Goal: Task Accomplishment & Management: Use online tool/utility

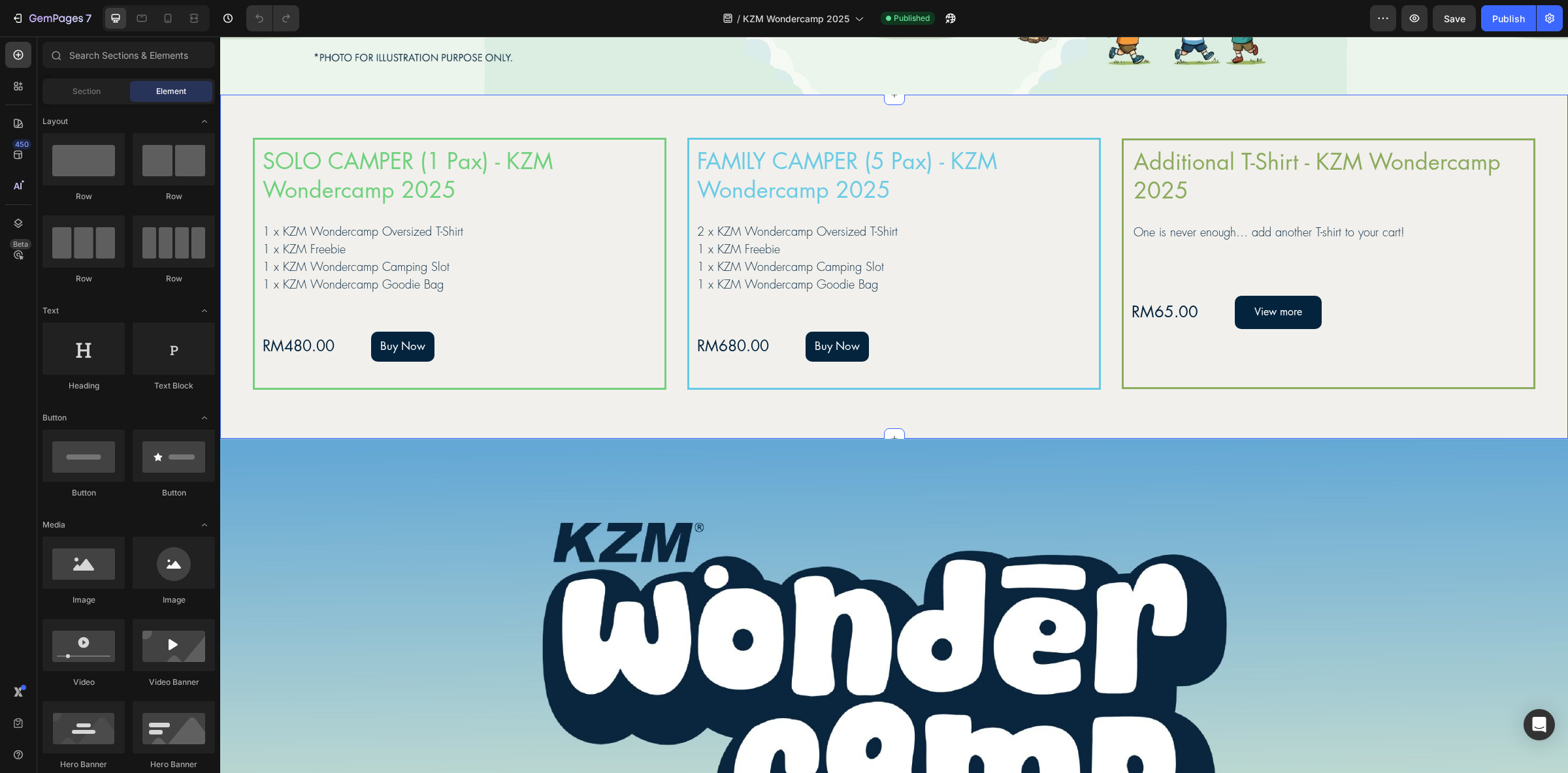
scroll to position [2057, 0]
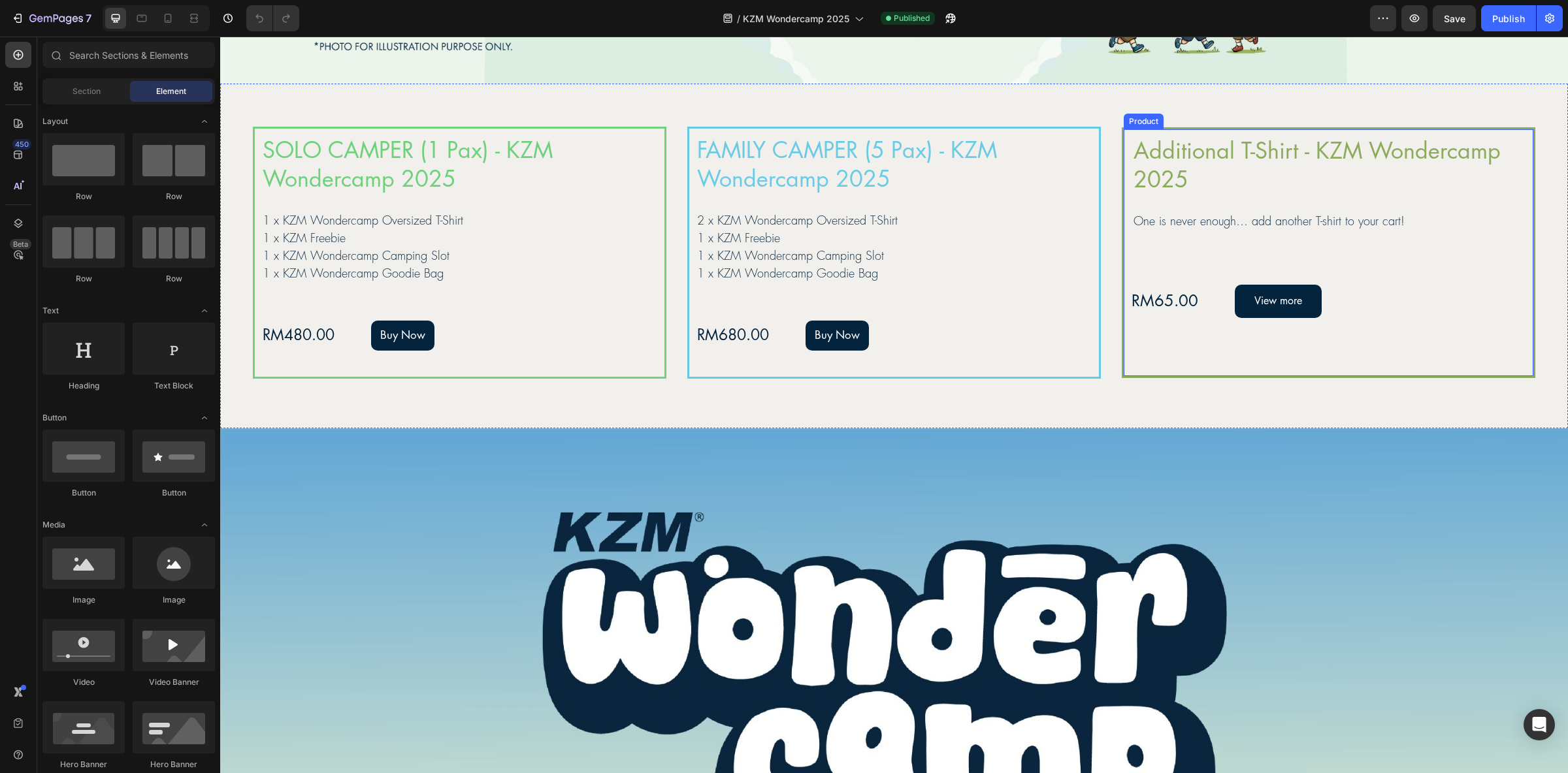
click at [1375, 352] on div "Additional T-Shirt - KZM Wondercamp 2025 Product Title One is never enough… add…" at bounding box center [1328, 252] width 414 height 251
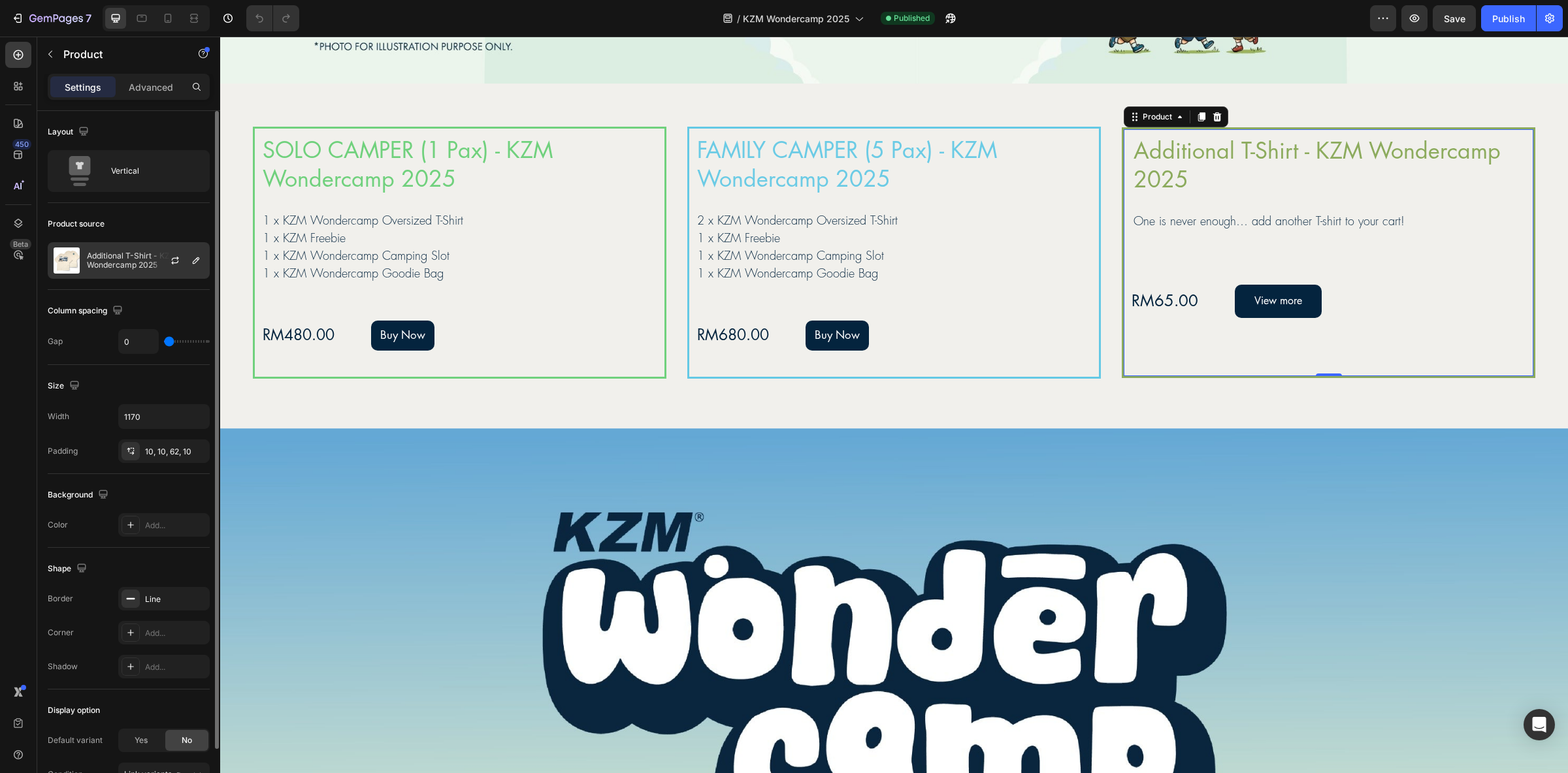
click at [137, 265] on p "Additional T-Shirt - KZM Wondercamp 2025" at bounding box center [145, 261] width 117 height 19
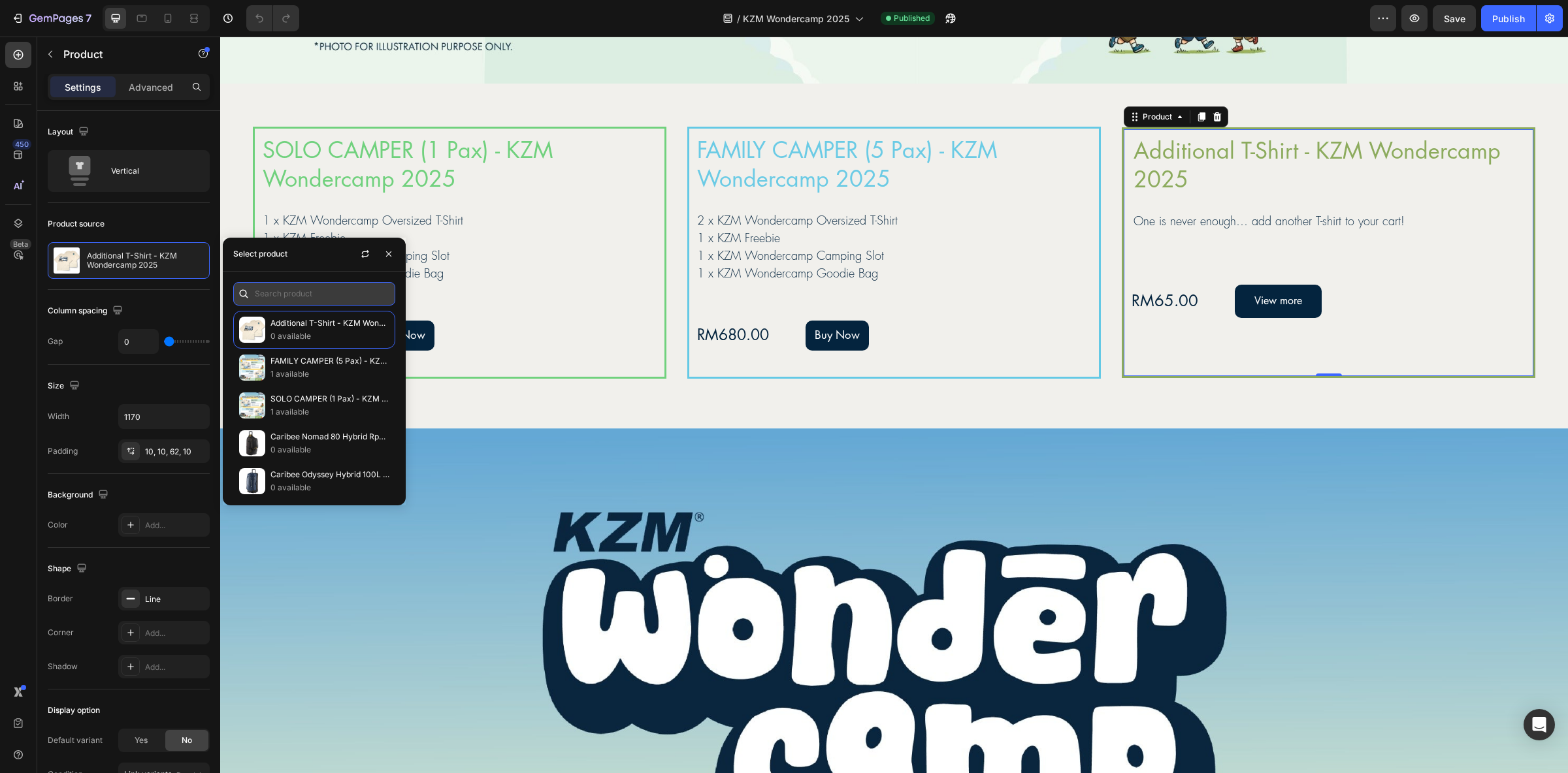
click at [323, 288] on input "text" at bounding box center [314, 294] width 162 height 24
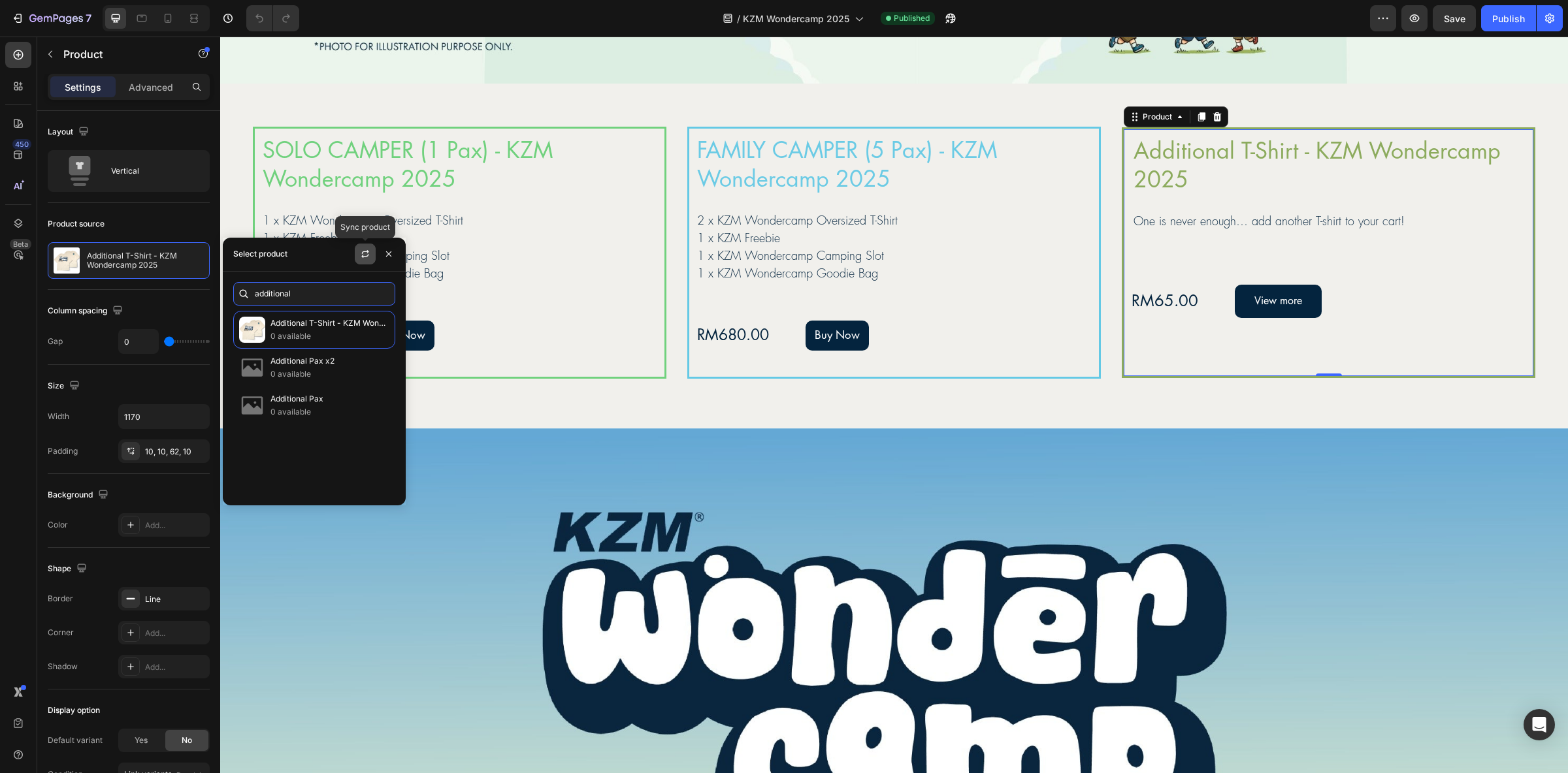
type input "additional"
click at [358, 253] on button "button" at bounding box center [365, 254] width 21 height 21
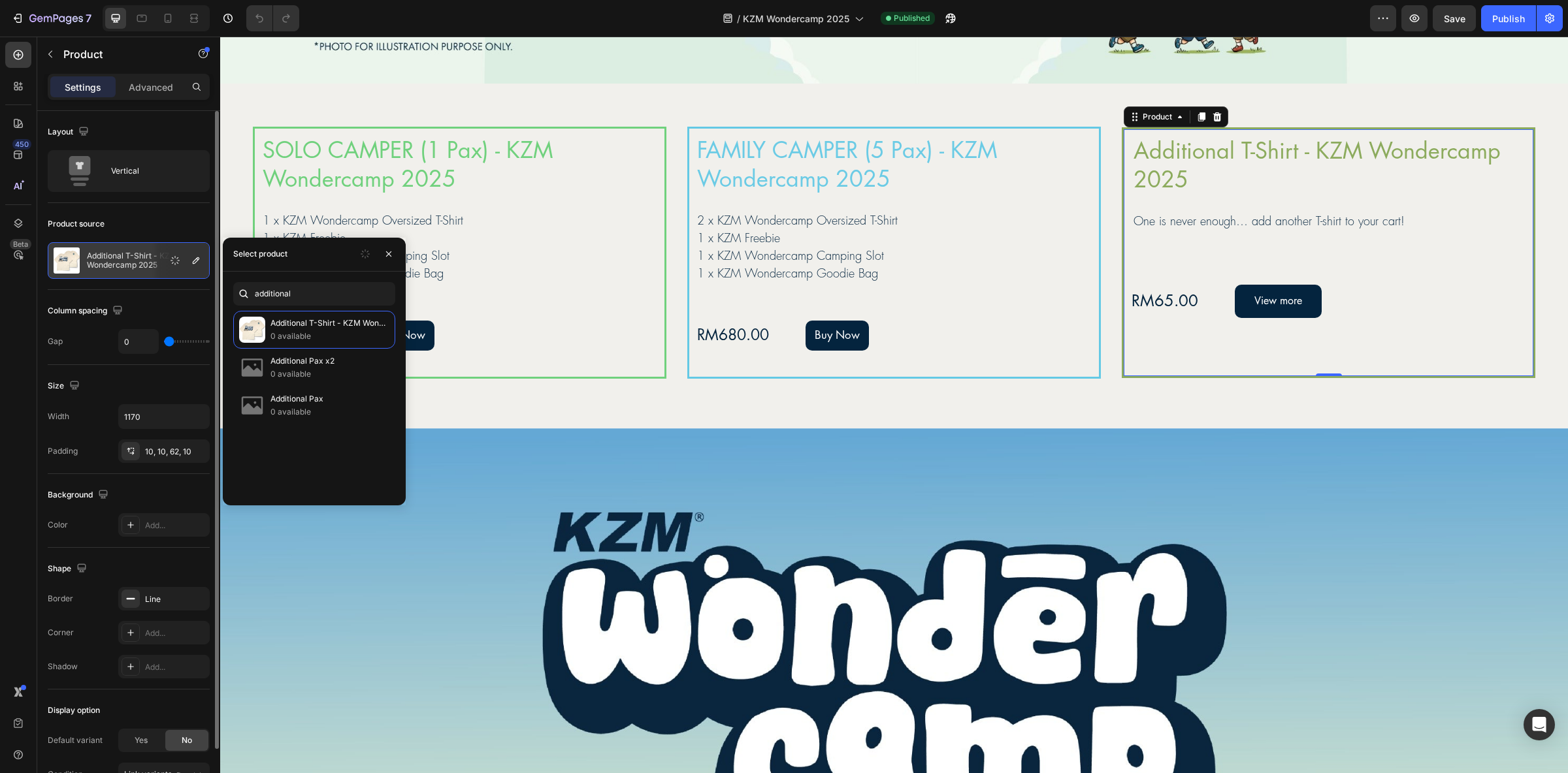
click at [149, 293] on div "Column spacing Gap 0" at bounding box center [128, 327] width 162 height 75
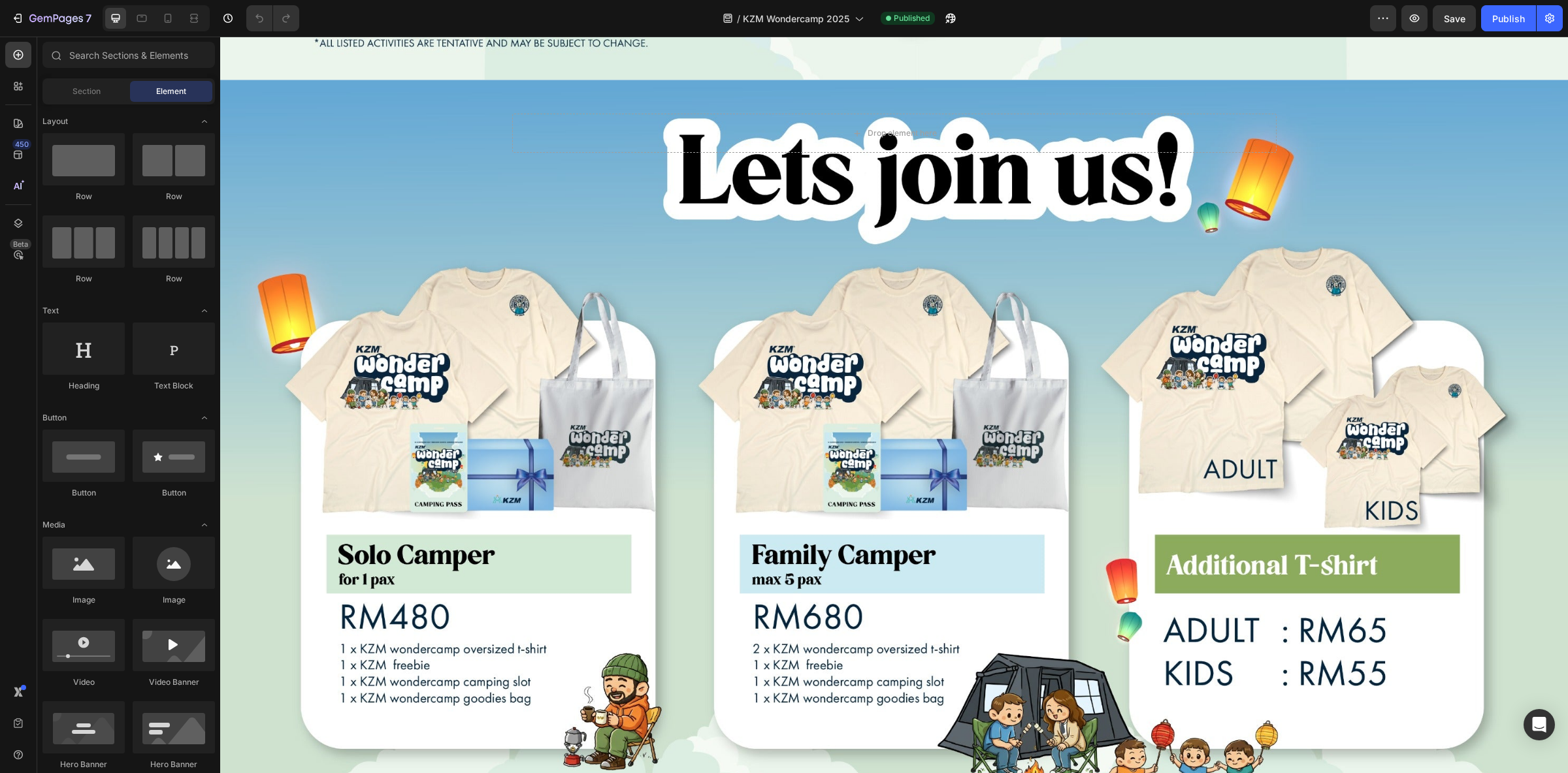
scroll to position [1714, 0]
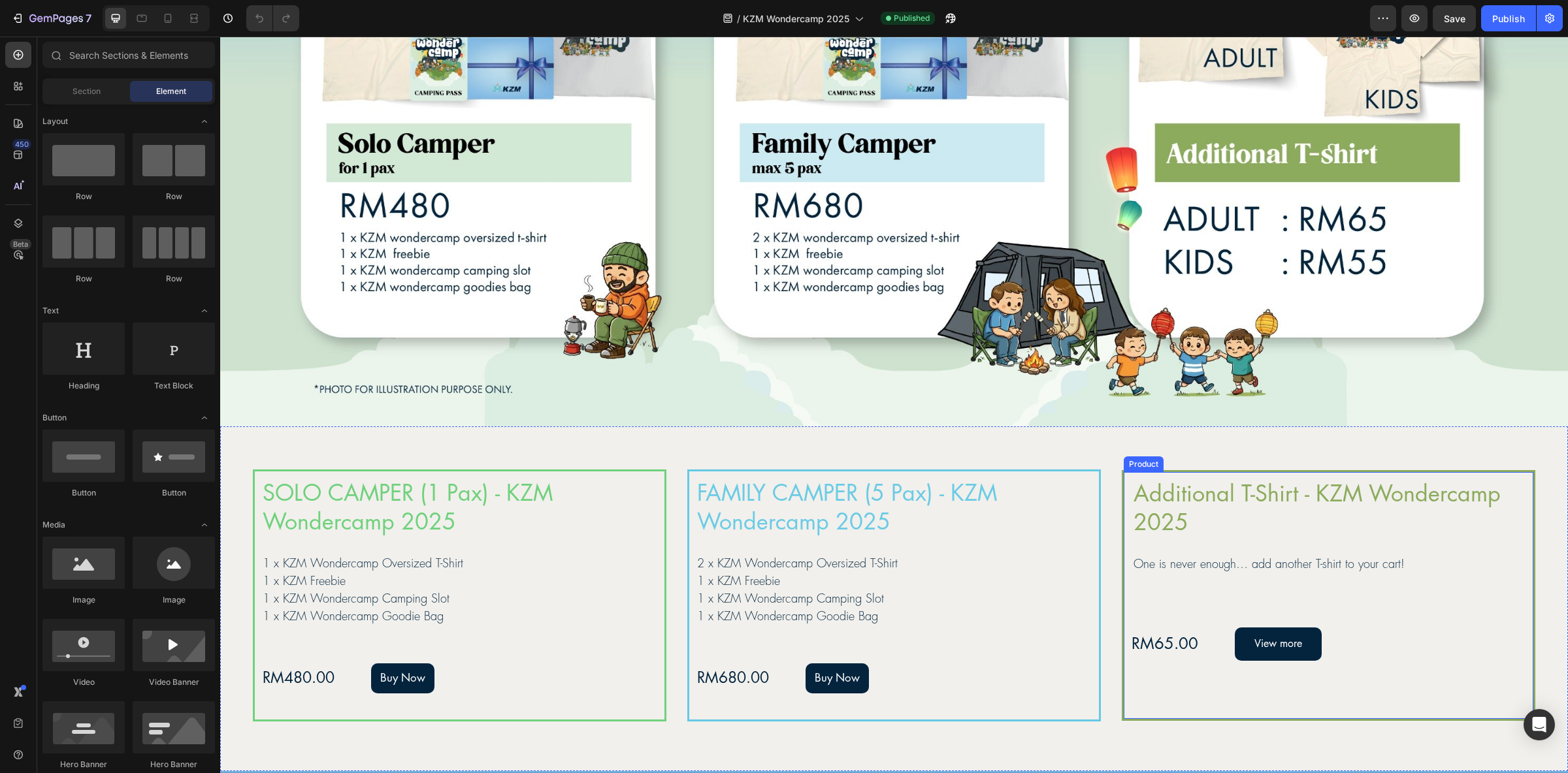
click at [1140, 686] on div "Additional T-Shirt - KZM Wondercamp 2025 Product Title One is never enough… add…" at bounding box center [1328, 595] width 414 height 251
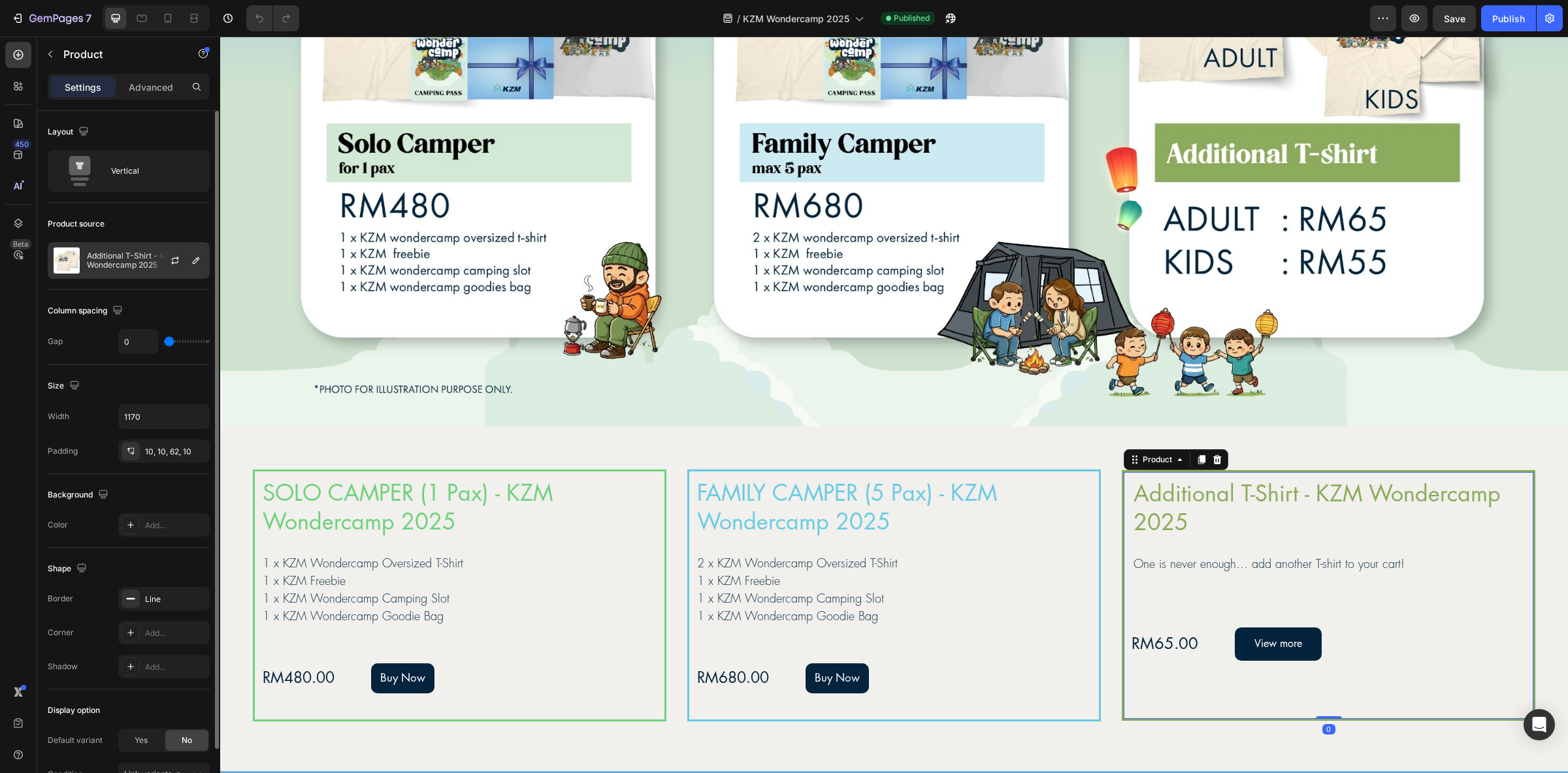
click at [154, 263] on div at bounding box center [180, 261] width 57 height 35
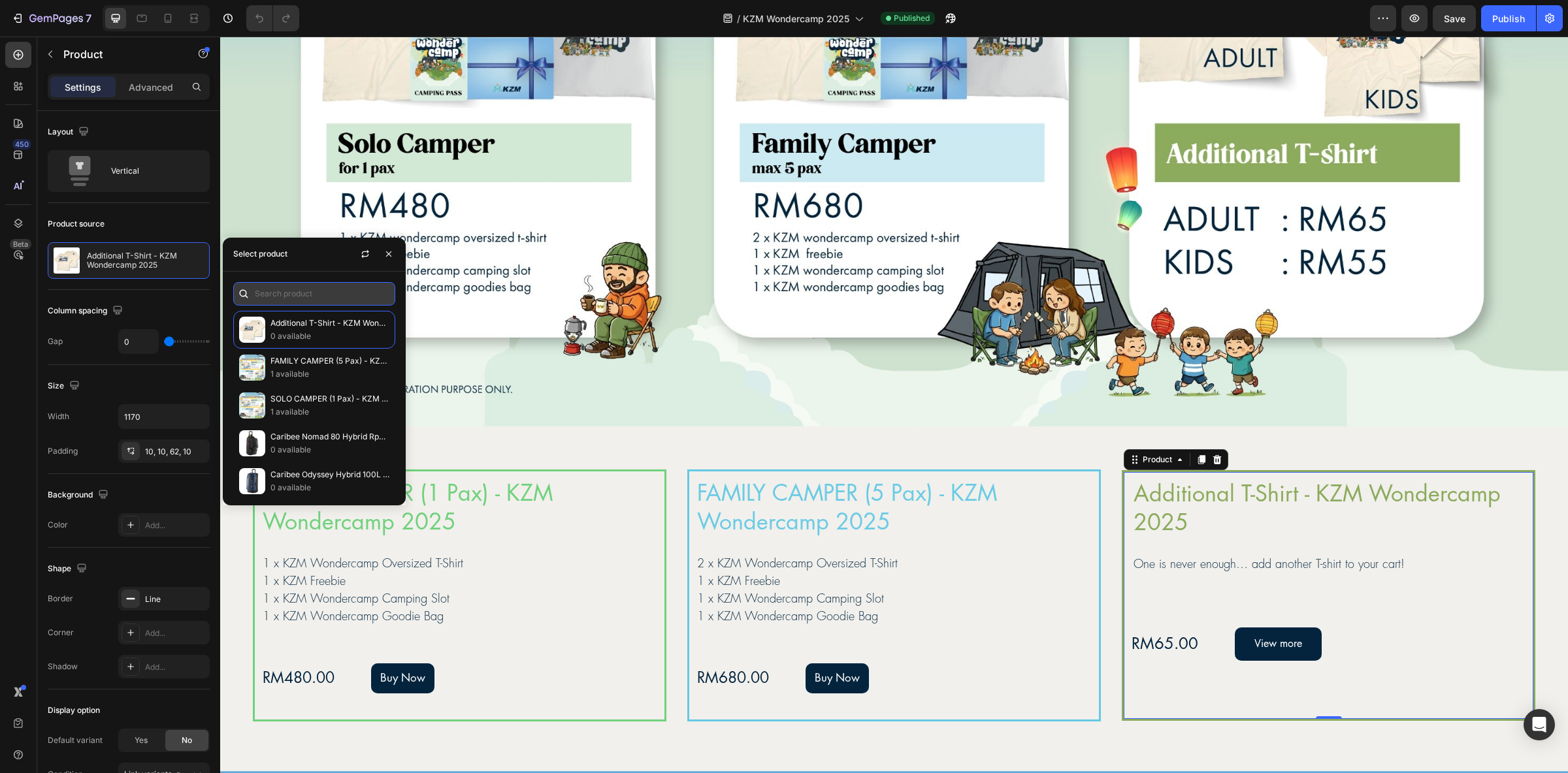
click at [291, 290] on input "text" at bounding box center [314, 294] width 162 height 24
click at [362, 246] on button "button" at bounding box center [365, 254] width 21 height 21
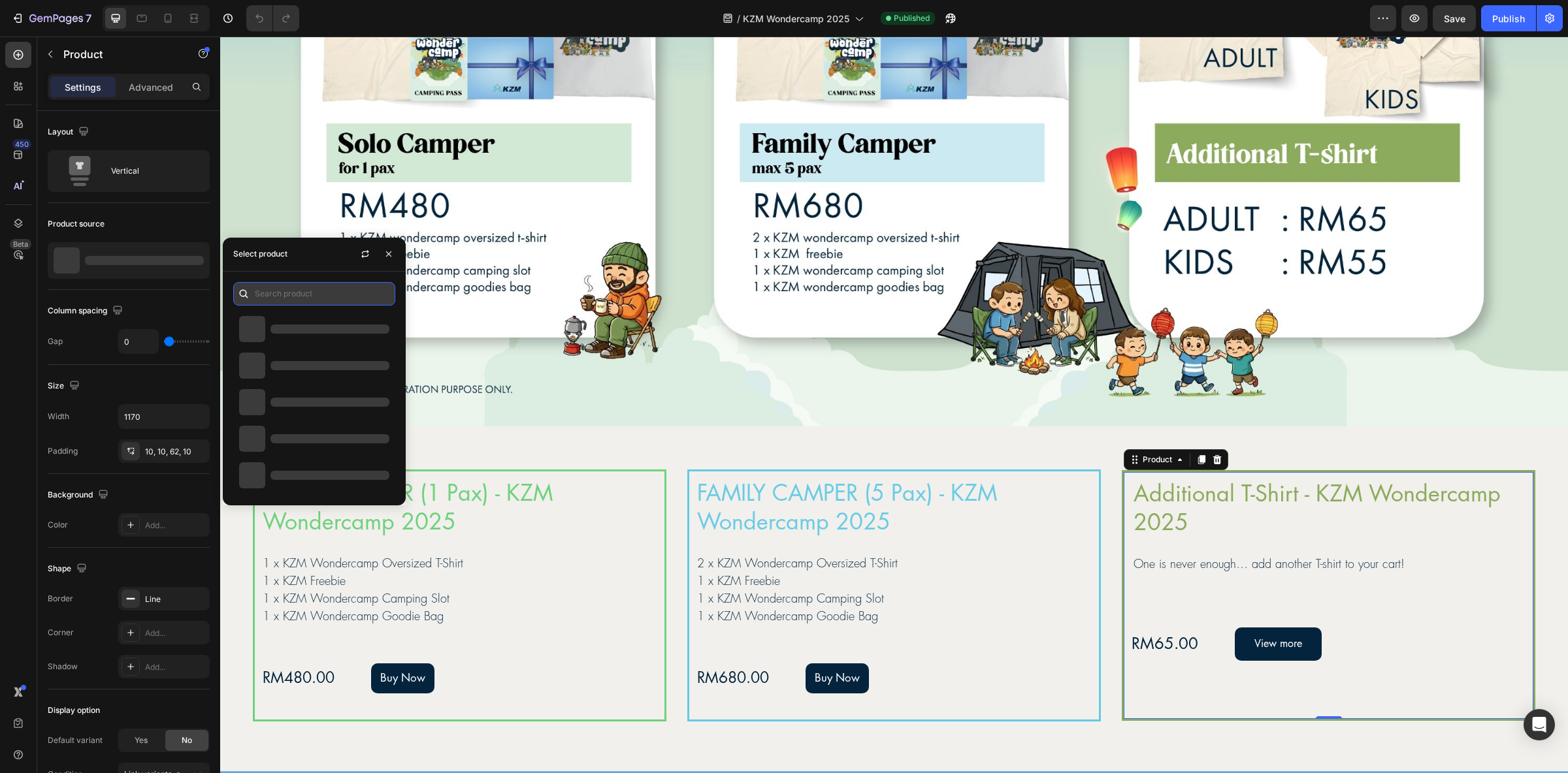
click at [316, 293] on input "text" at bounding box center [314, 294] width 162 height 24
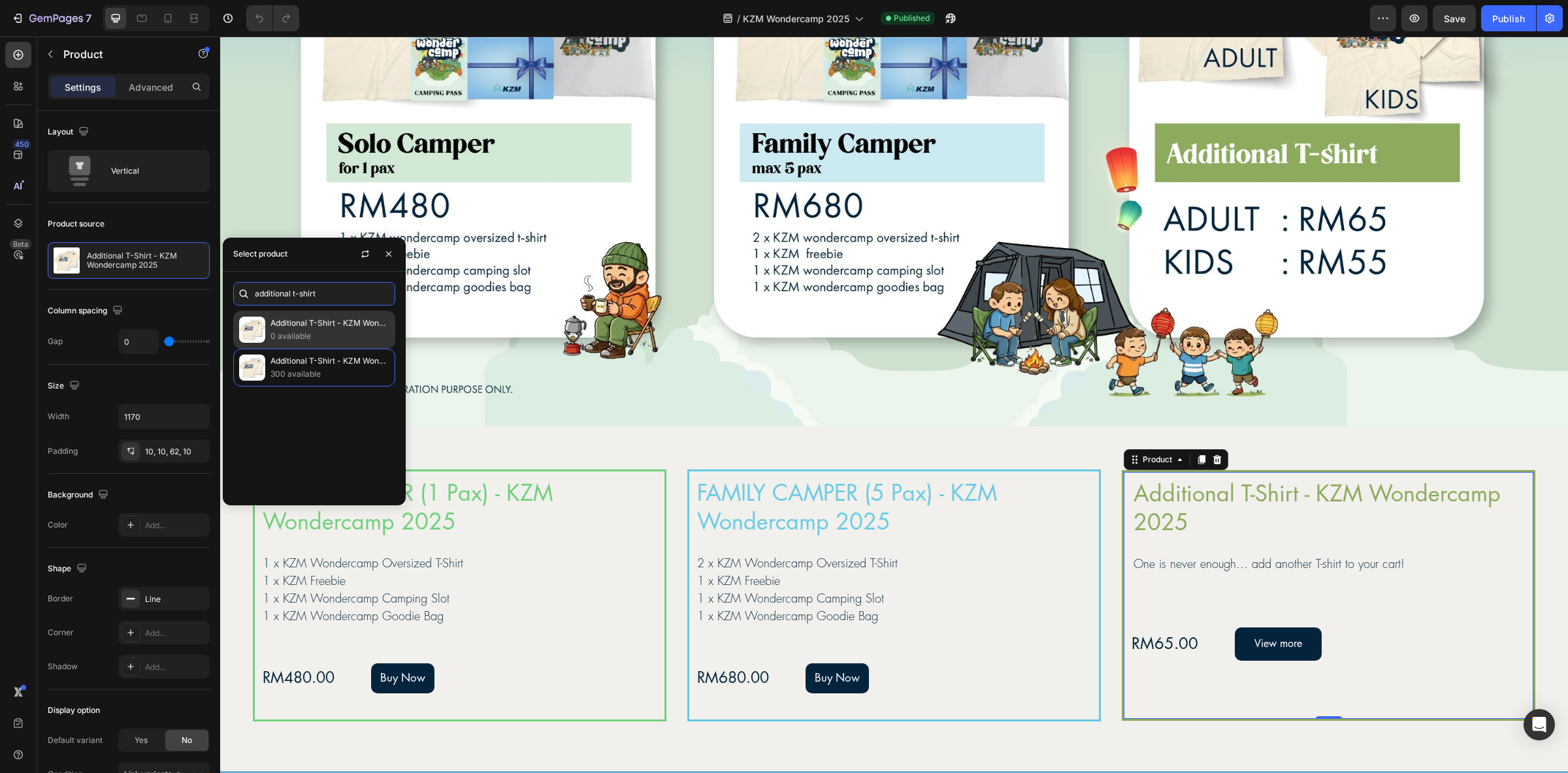
type input "additional t-shirt"
click at [307, 332] on p "0 available" at bounding box center [329, 336] width 119 height 13
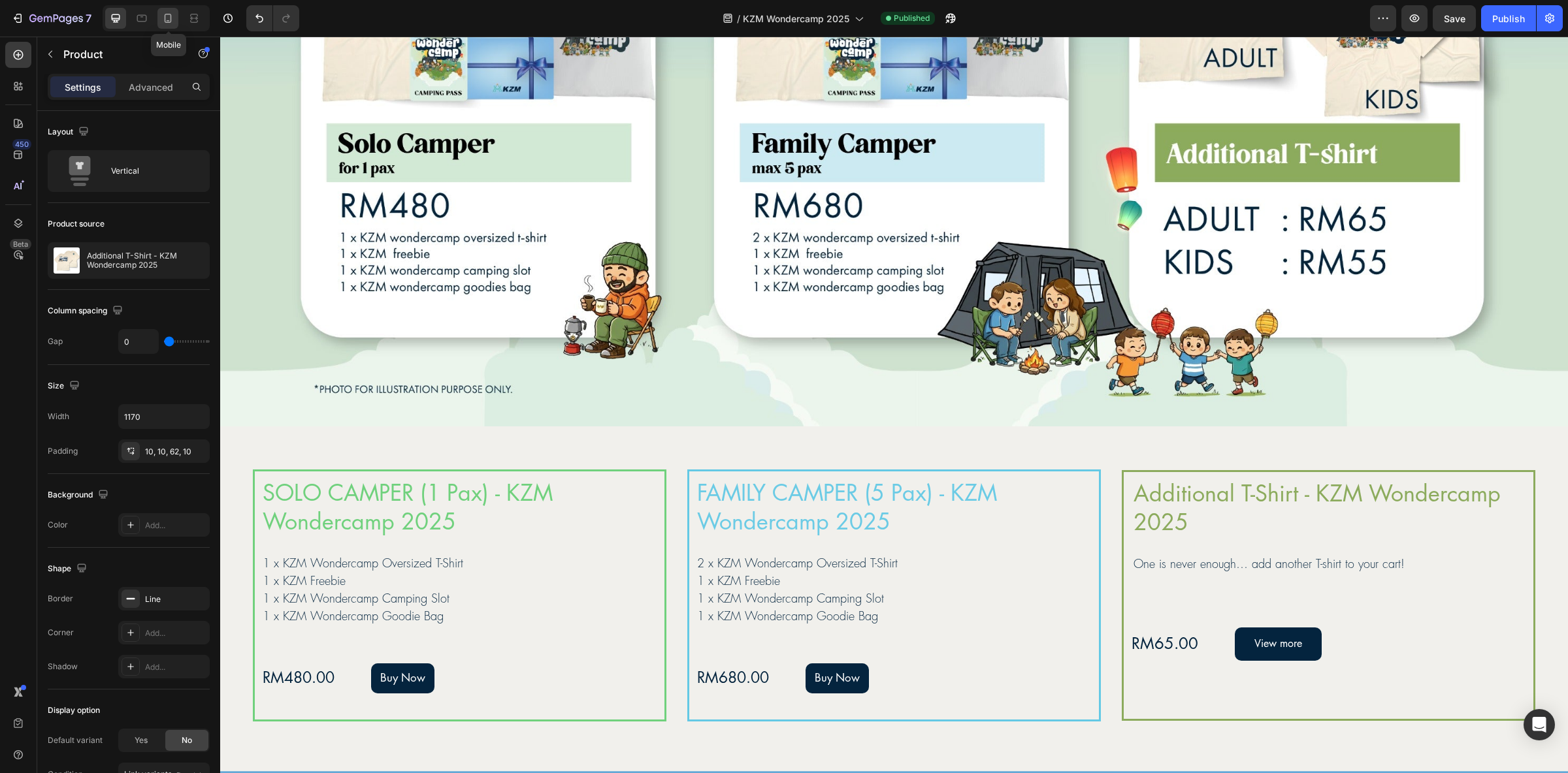
click at [169, 16] on icon at bounding box center [167, 18] width 13 height 13
type input "100%"
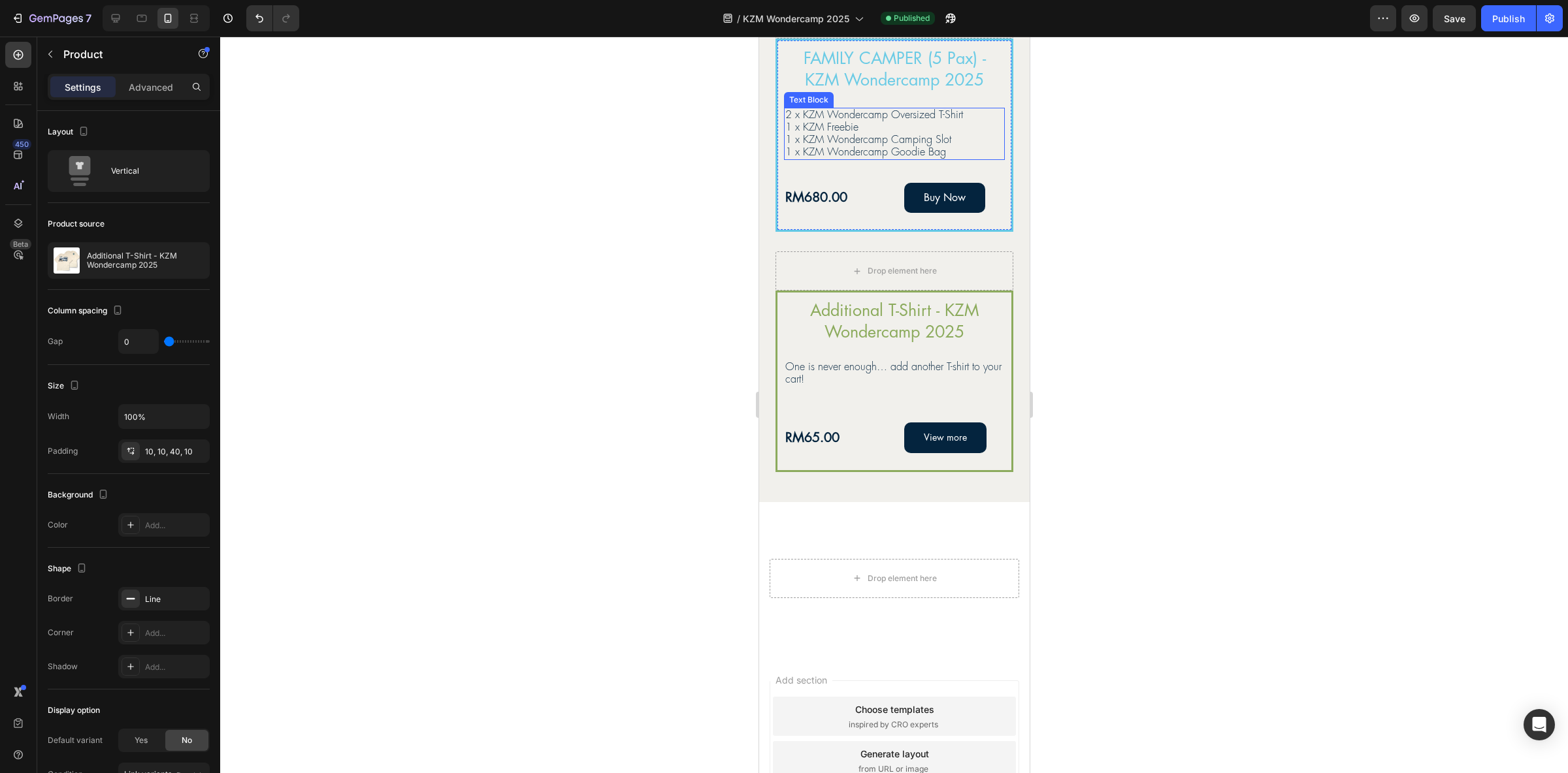
scroll to position [1122, 0]
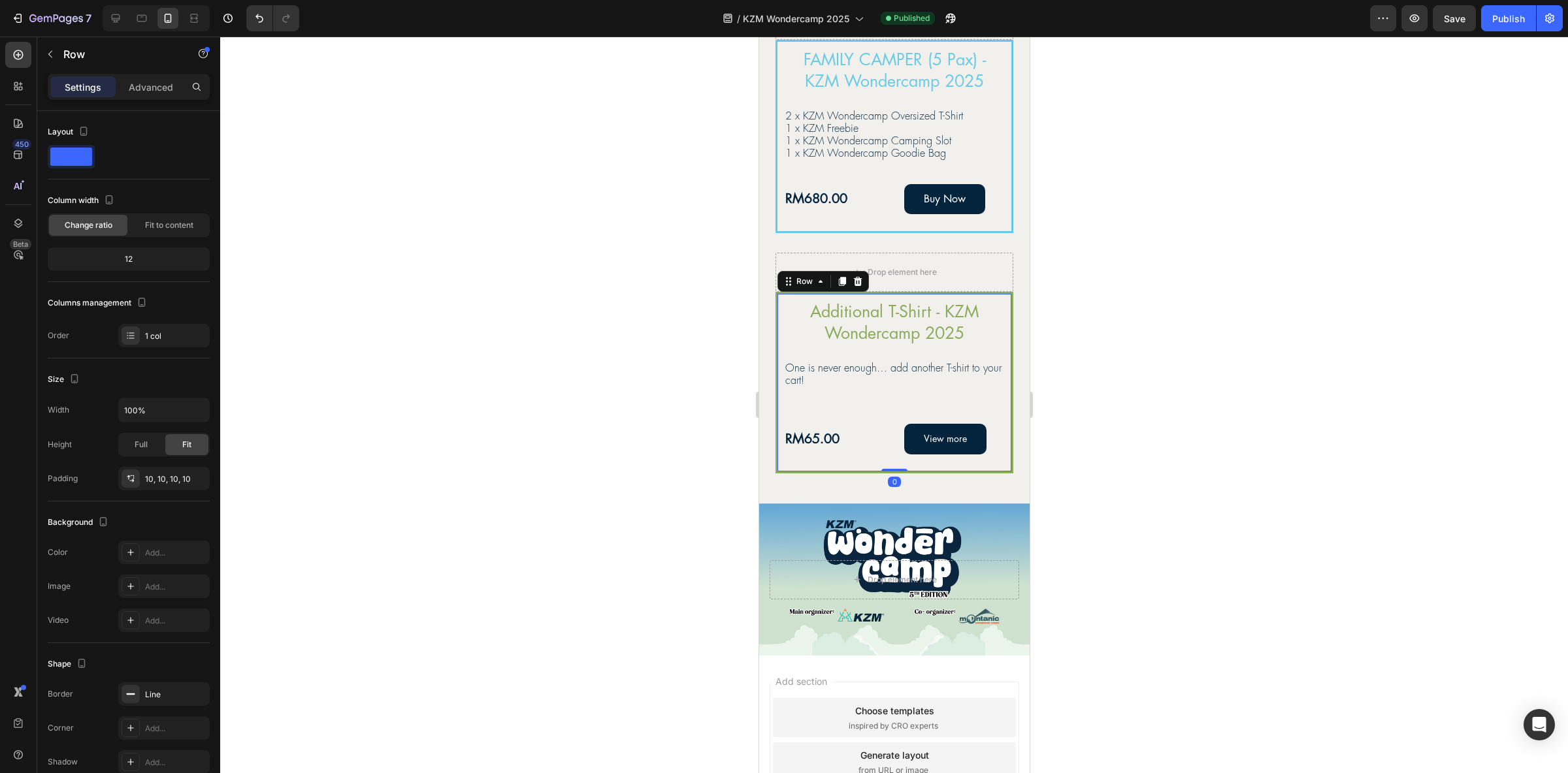
click at [1006, 381] on div "Additional T-Shirt - KZM Wondercamp 2025 Product Title One is never enough… add…" at bounding box center [893, 382] width 238 height 181
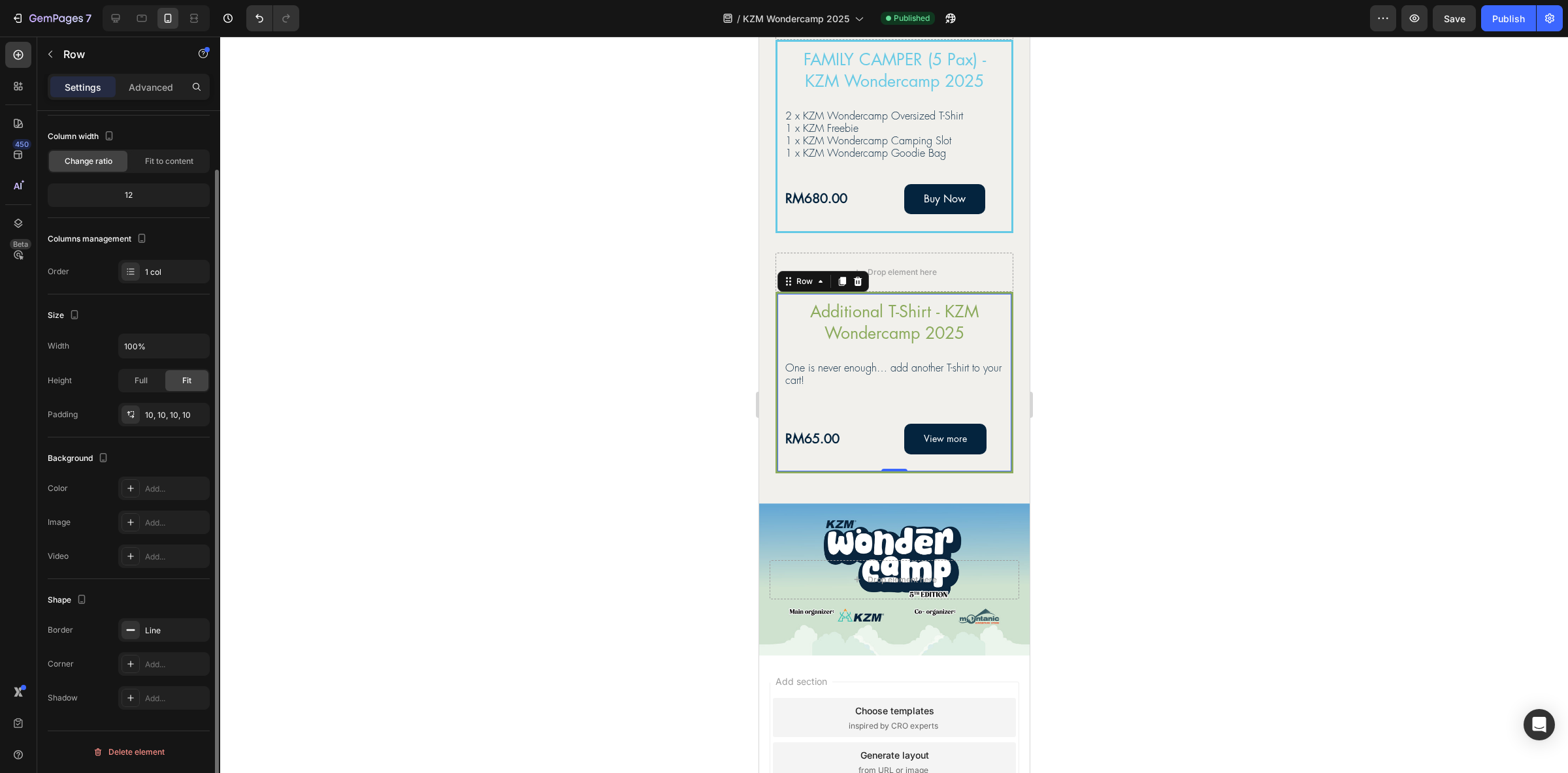
scroll to position [0, 0]
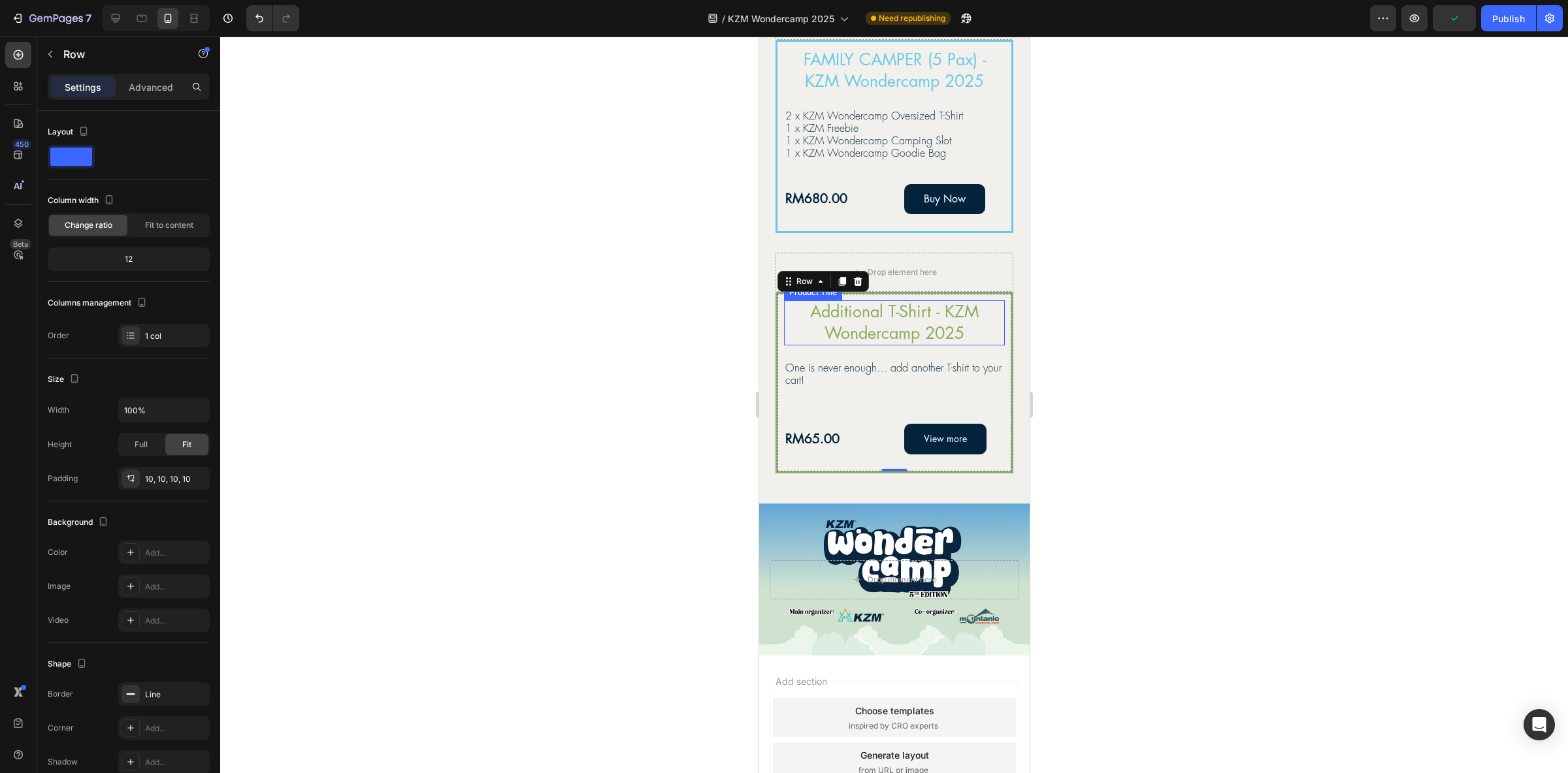
click at [822, 336] on h2 "Additional T-Shirt - KZM Wondercamp 2025" at bounding box center [893, 322] width 220 height 45
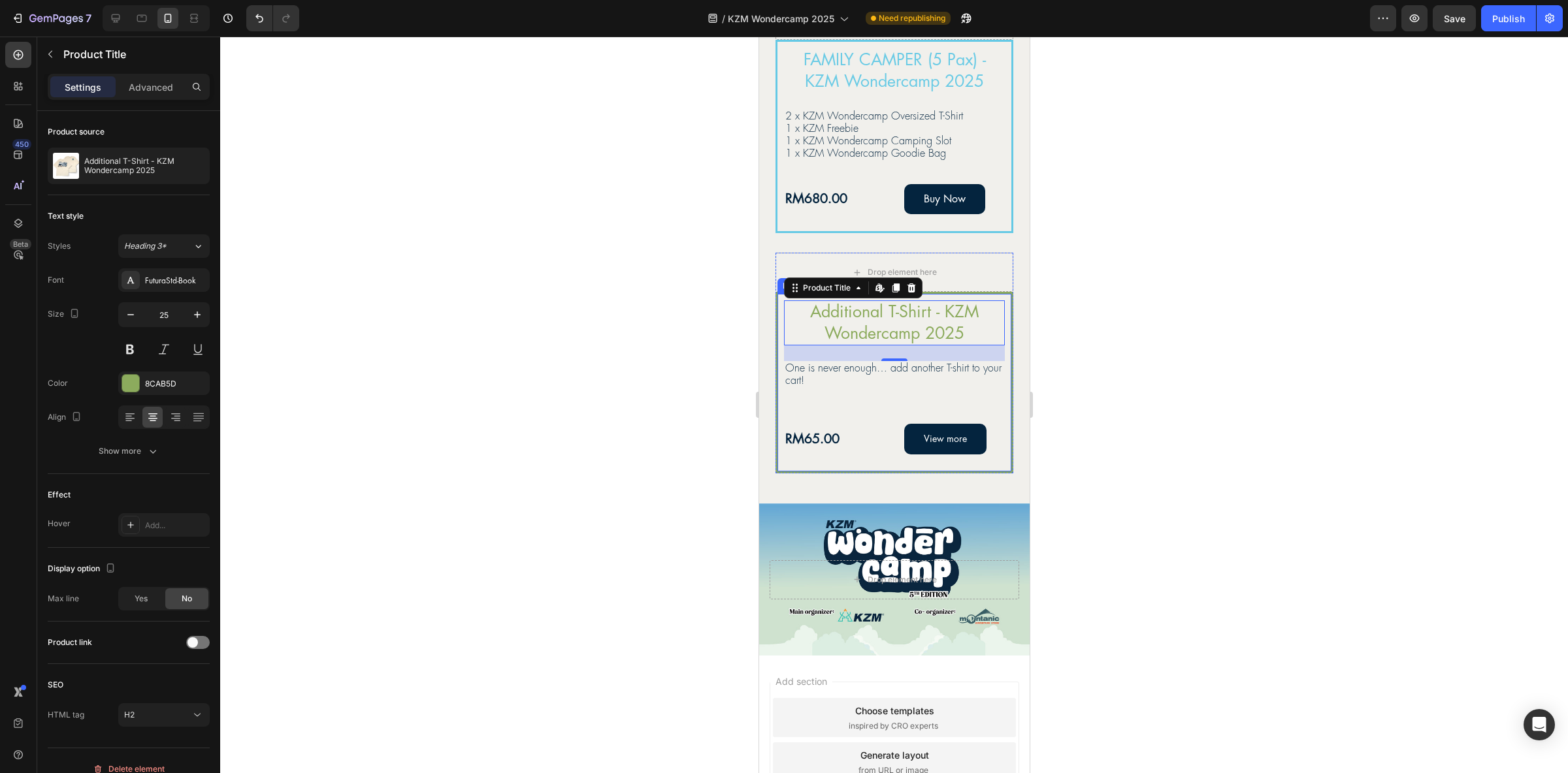
click at [871, 415] on div "Additional T-Shirt - KZM Wondercamp 2025 Product Title Edit content in Shopify …" at bounding box center [893, 382] width 220 height 165
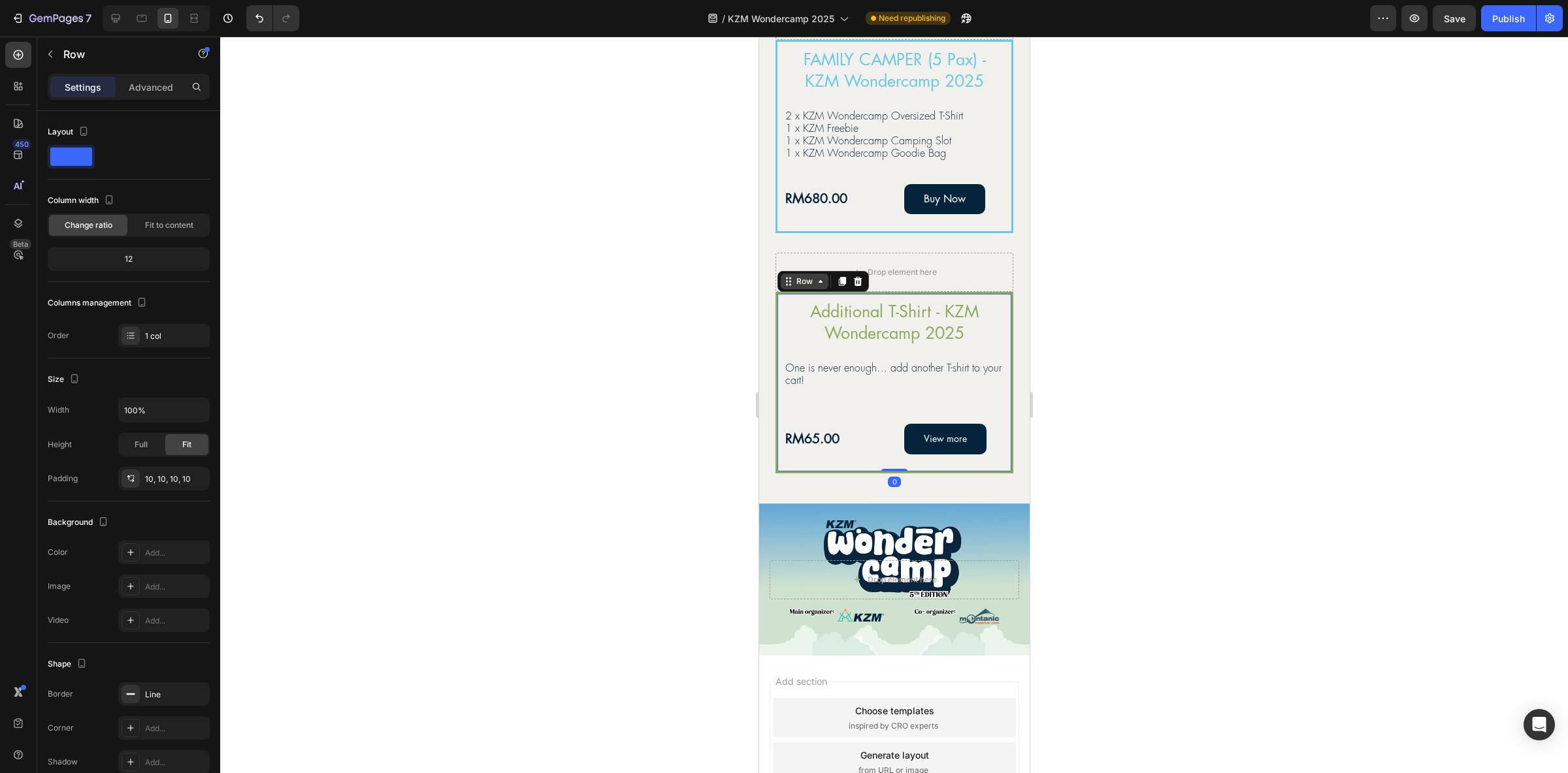
click at [813, 284] on div "Row" at bounding box center [804, 281] width 22 height 12
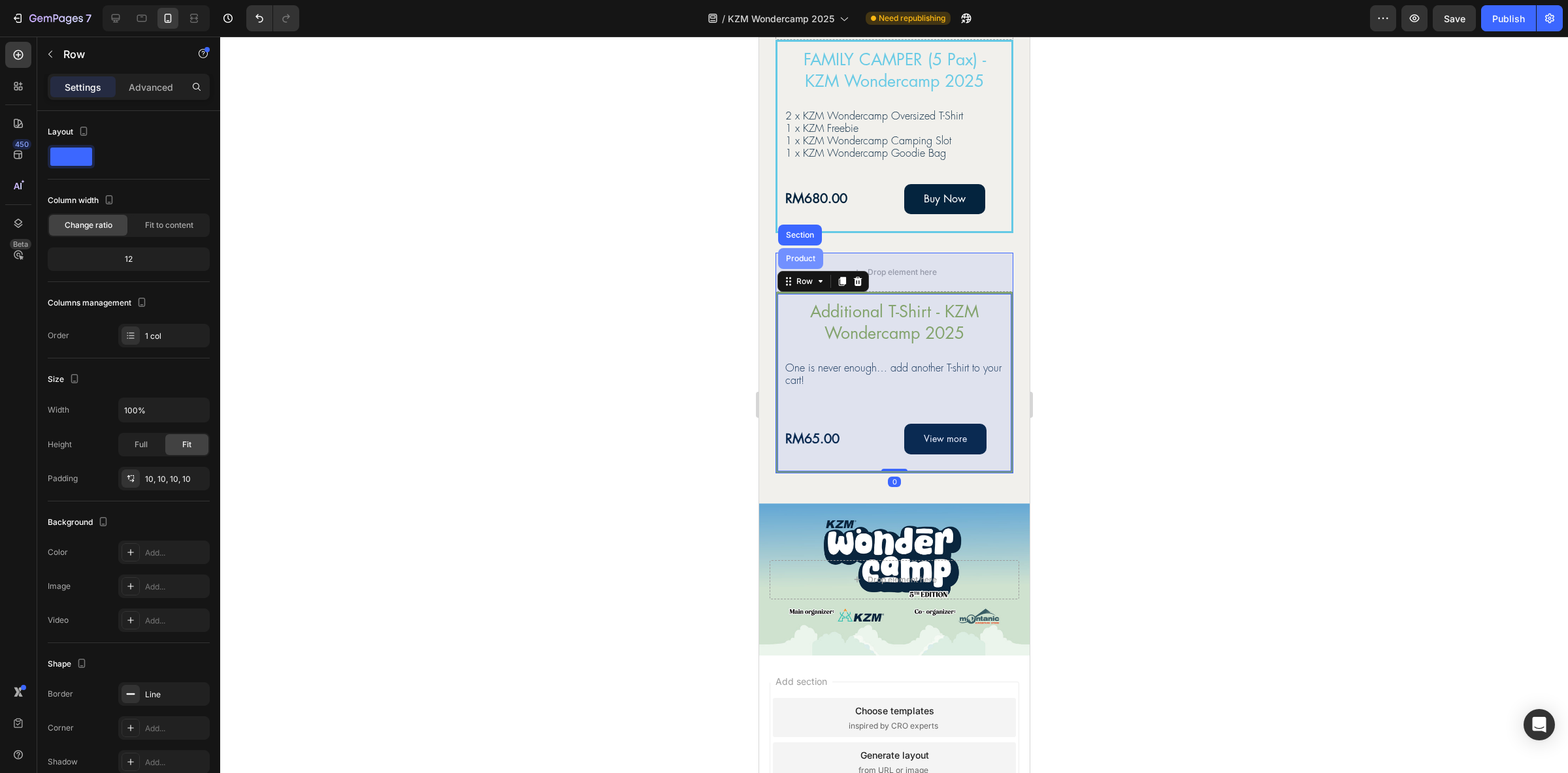
click at [801, 262] on div "Product" at bounding box center [800, 258] width 45 height 21
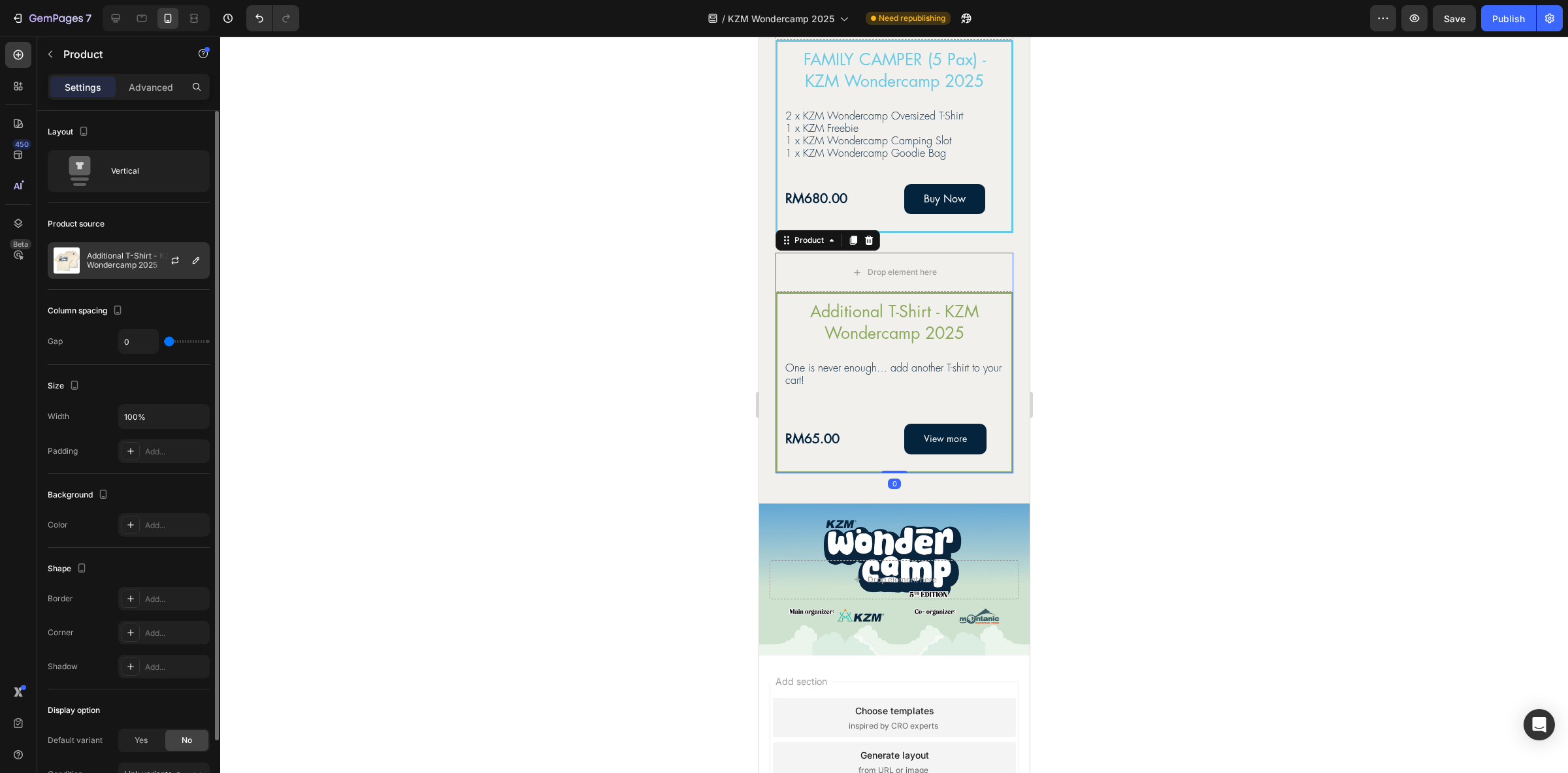
click at [155, 257] on div at bounding box center [180, 261] width 57 height 35
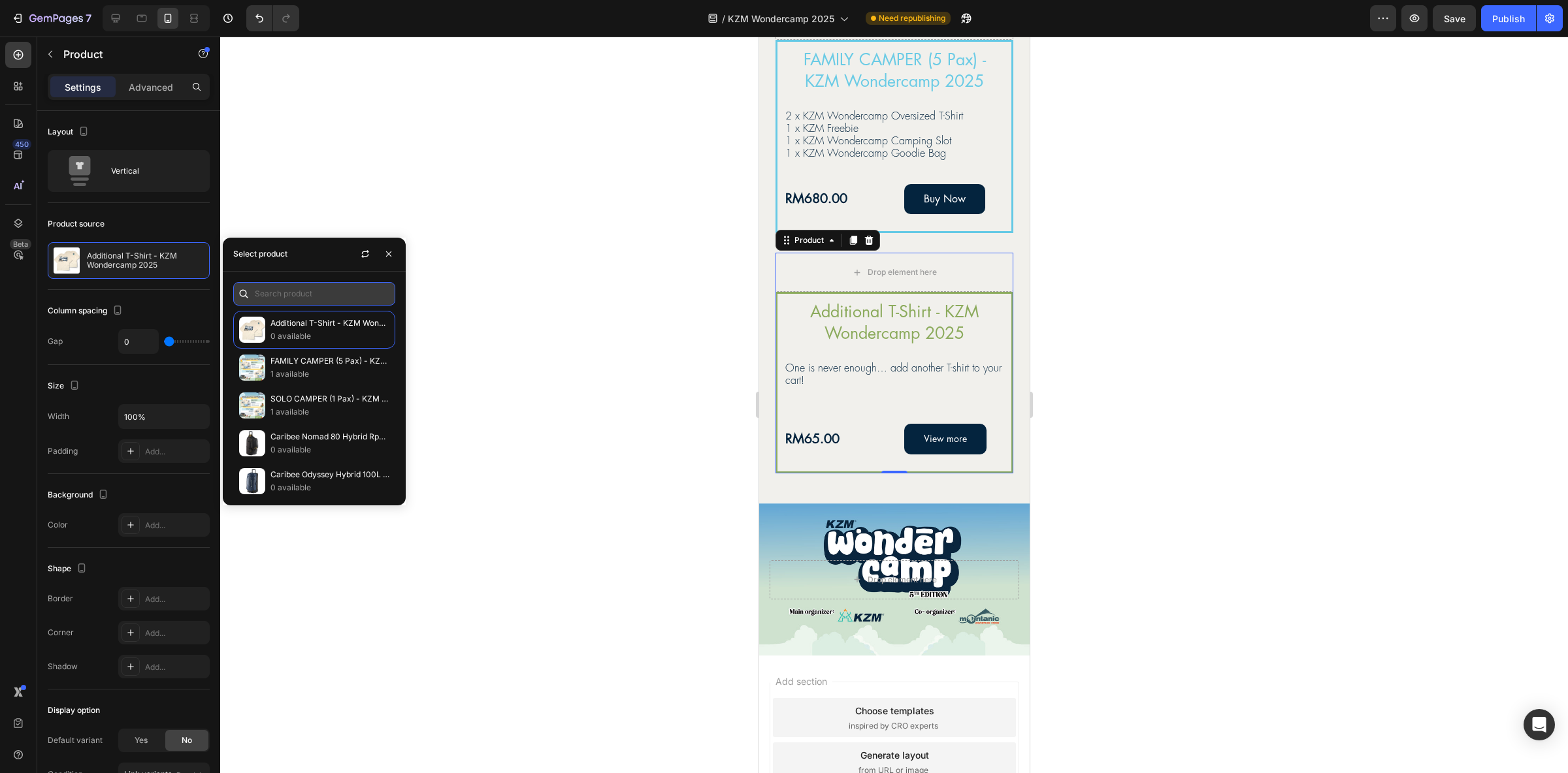
click at [316, 293] on input "text" at bounding box center [314, 294] width 162 height 24
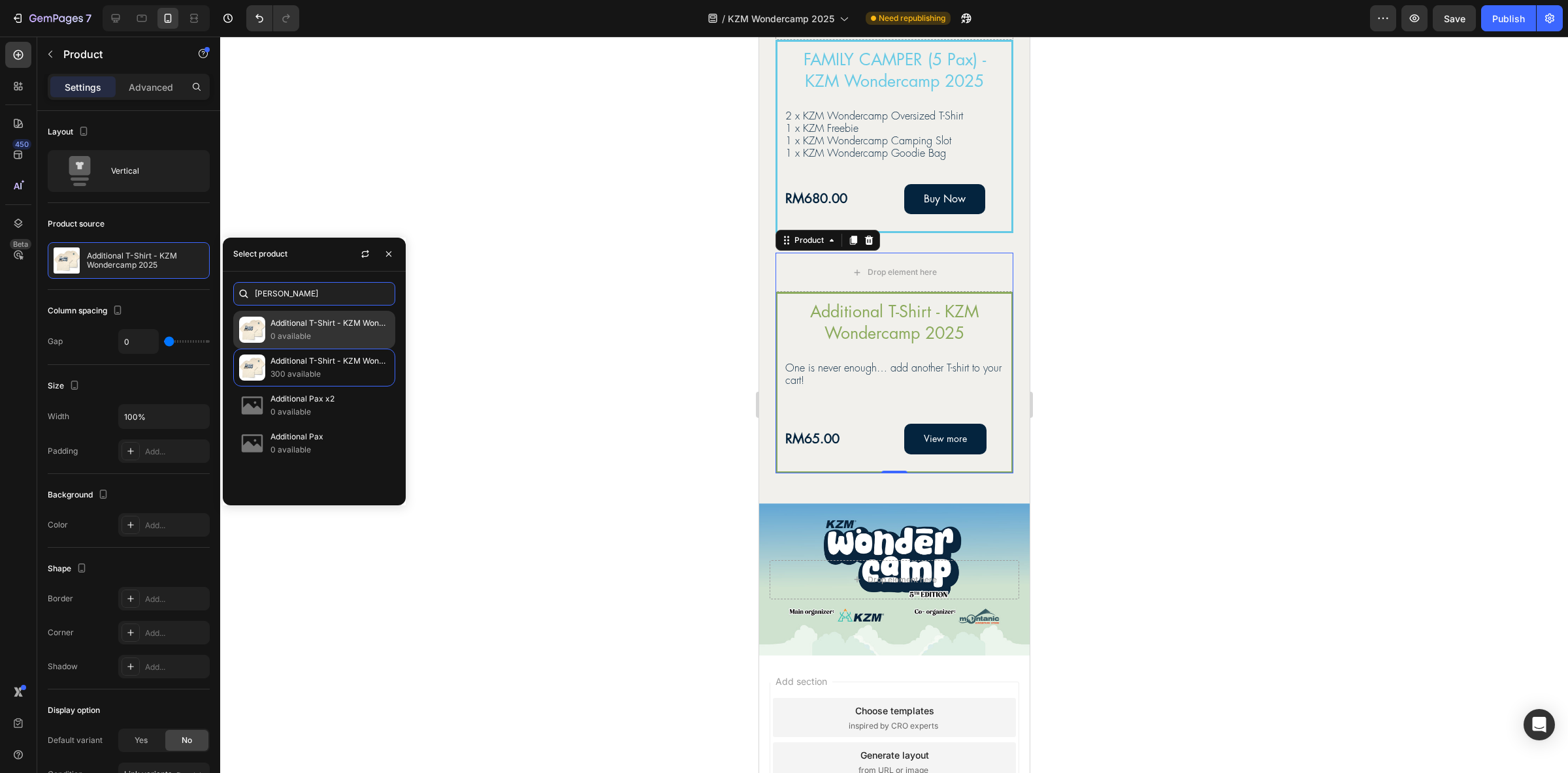
type input "[PERSON_NAME]"
click at [301, 332] on p "0 available" at bounding box center [329, 336] width 119 height 13
click at [542, 378] on div at bounding box center [894, 404] width 1348 height 737
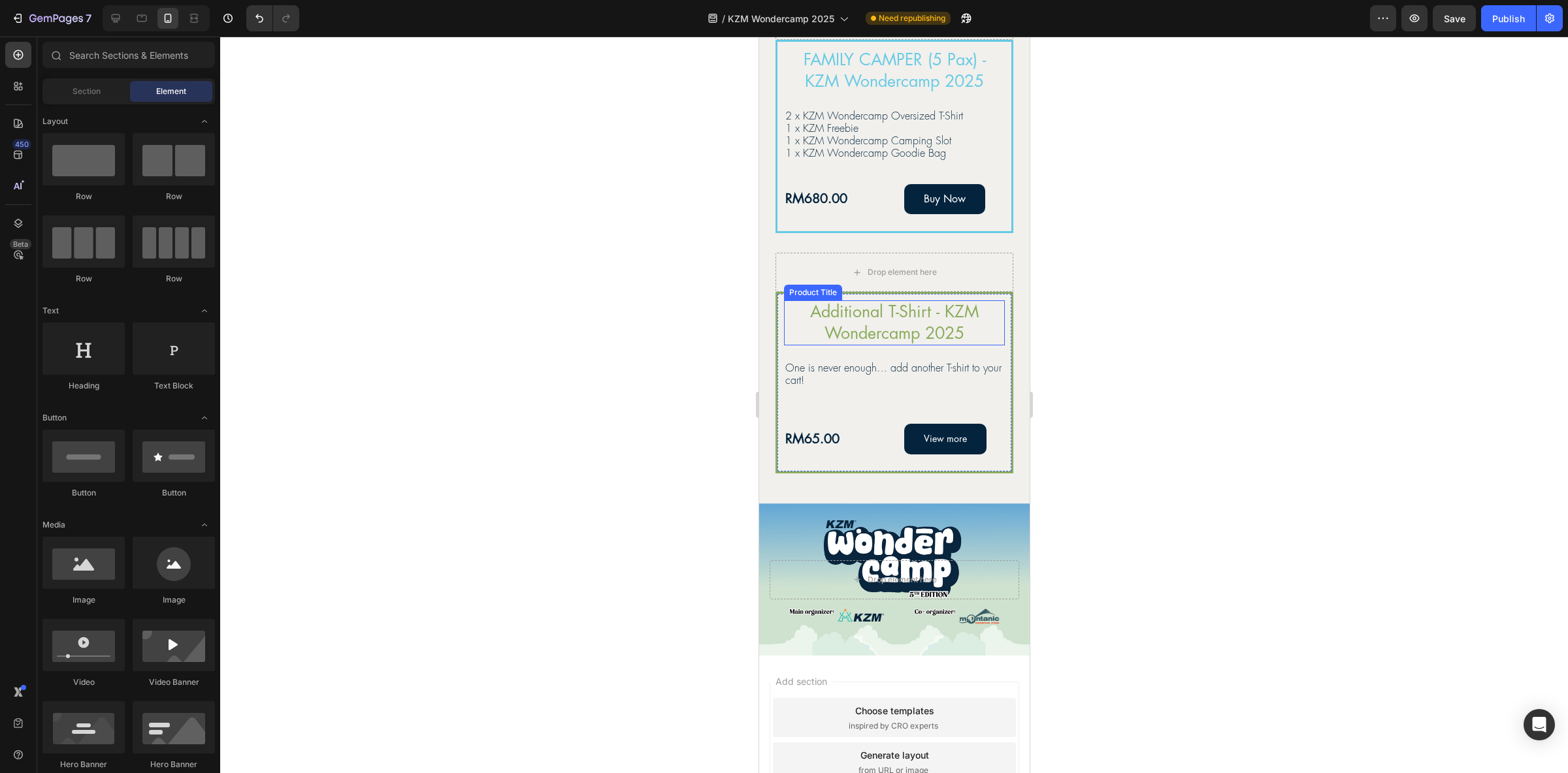
click at [968, 313] on h2 "Additional T-Shirt - KZM Wondercamp 2025" at bounding box center [893, 322] width 220 height 45
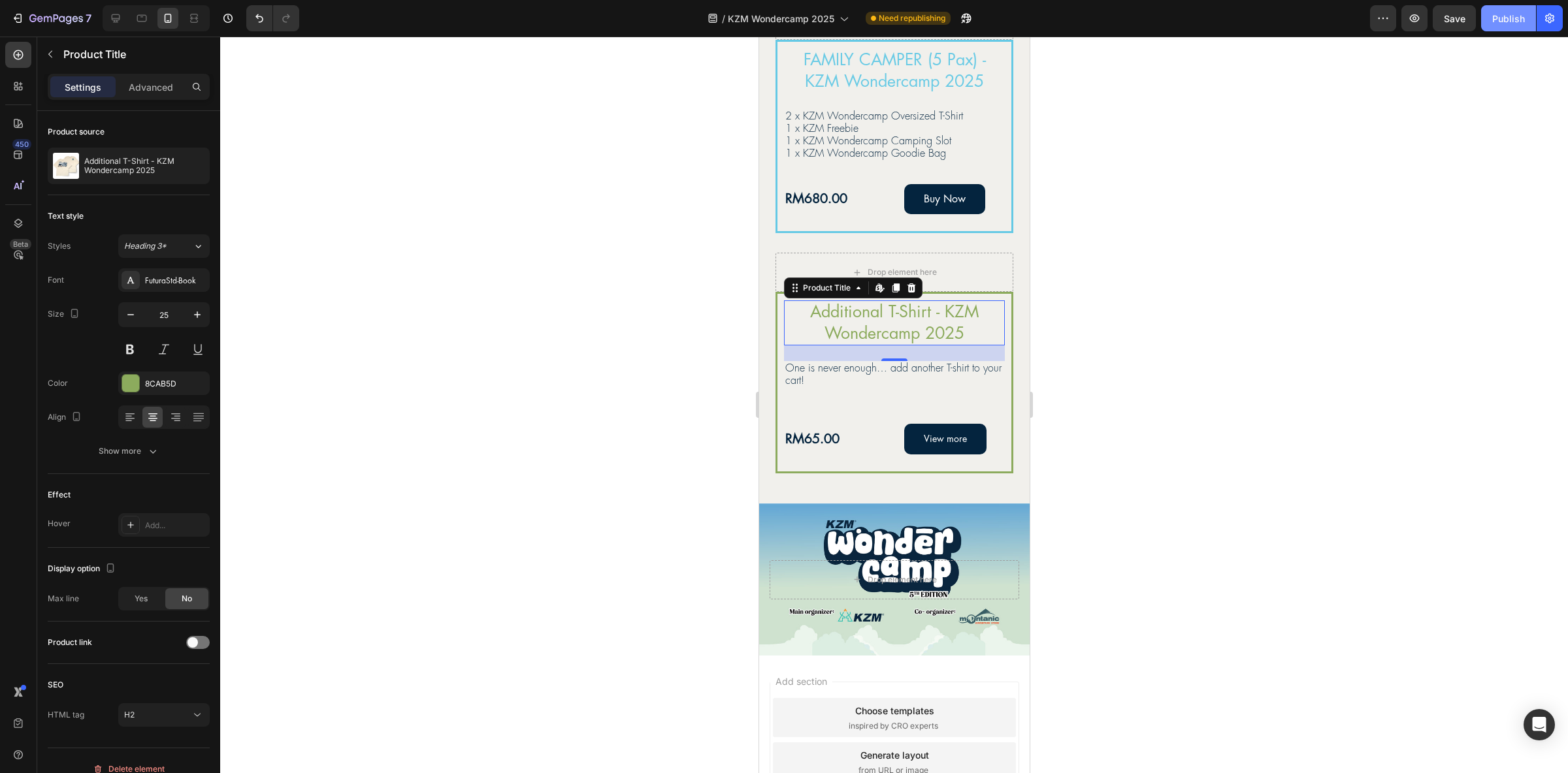
click at [1501, 13] on div "Publish" at bounding box center [1508, 19] width 33 height 14
